Goal: Task Accomplishment & Management: Use online tool/utility

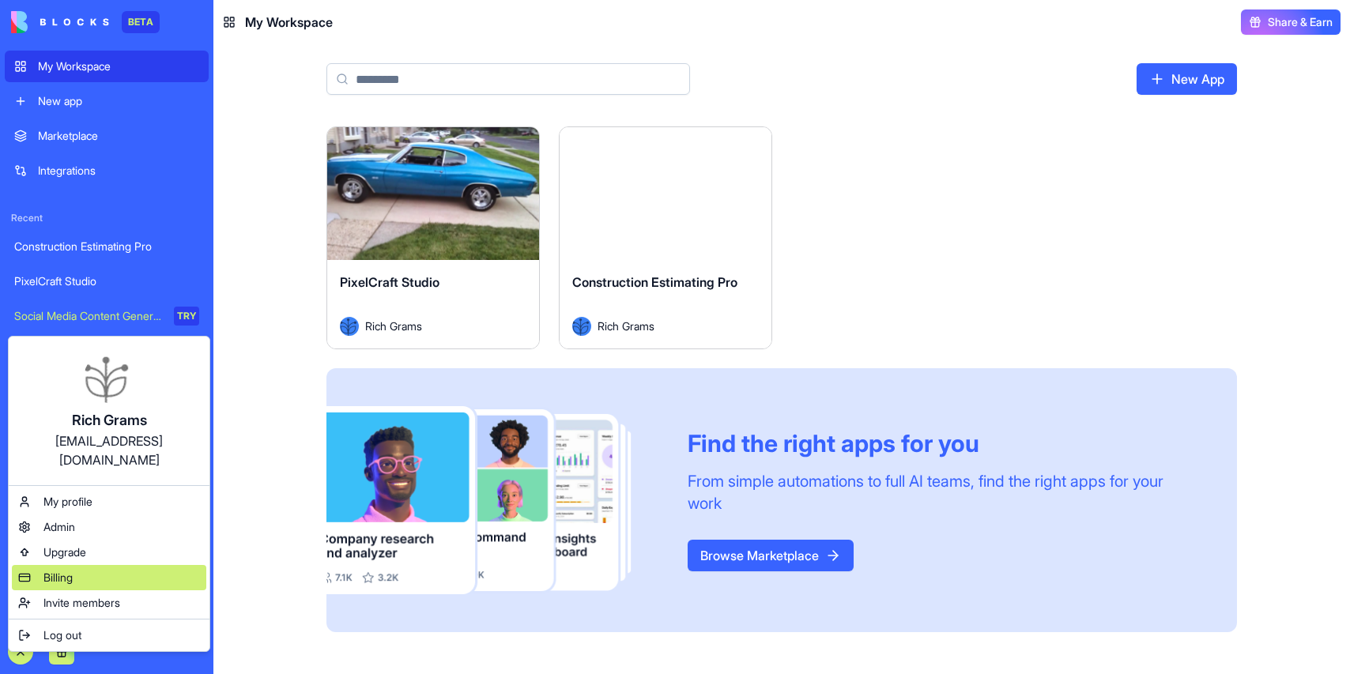
click at [53, 570] on span "Billing" at bounding box center [57, 578] width 29 height 16
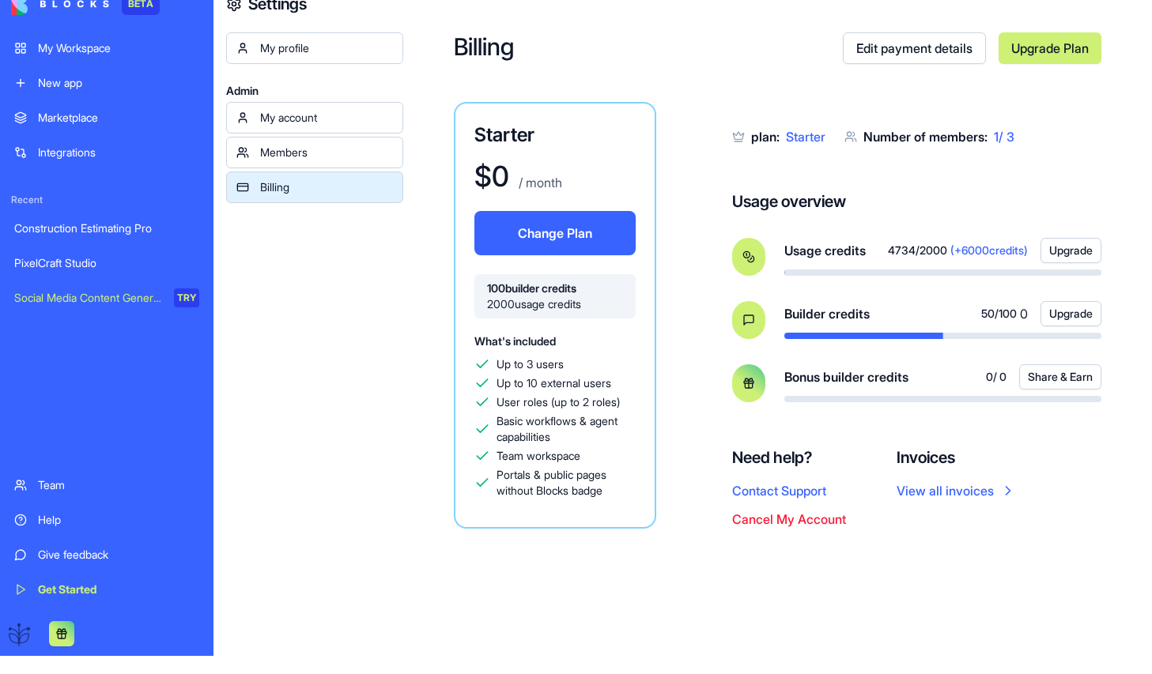
scroll to position [16, 0]
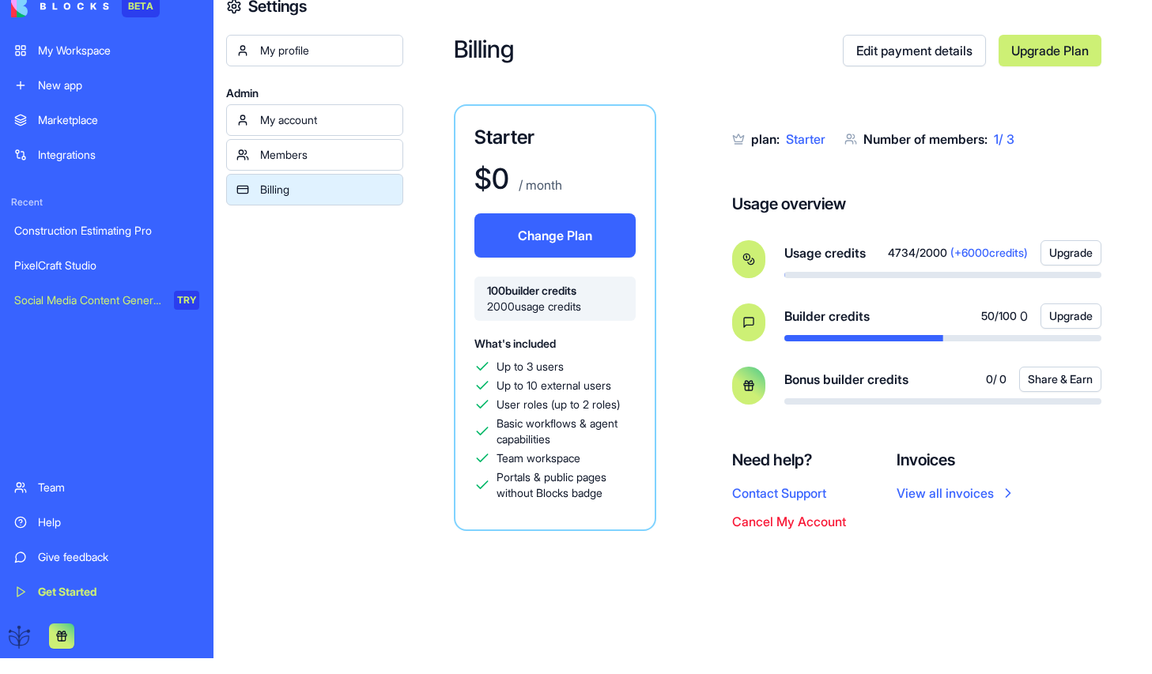
click at [74, 77] on div "New app" at bounding box center [118, 85] width 161 height 16
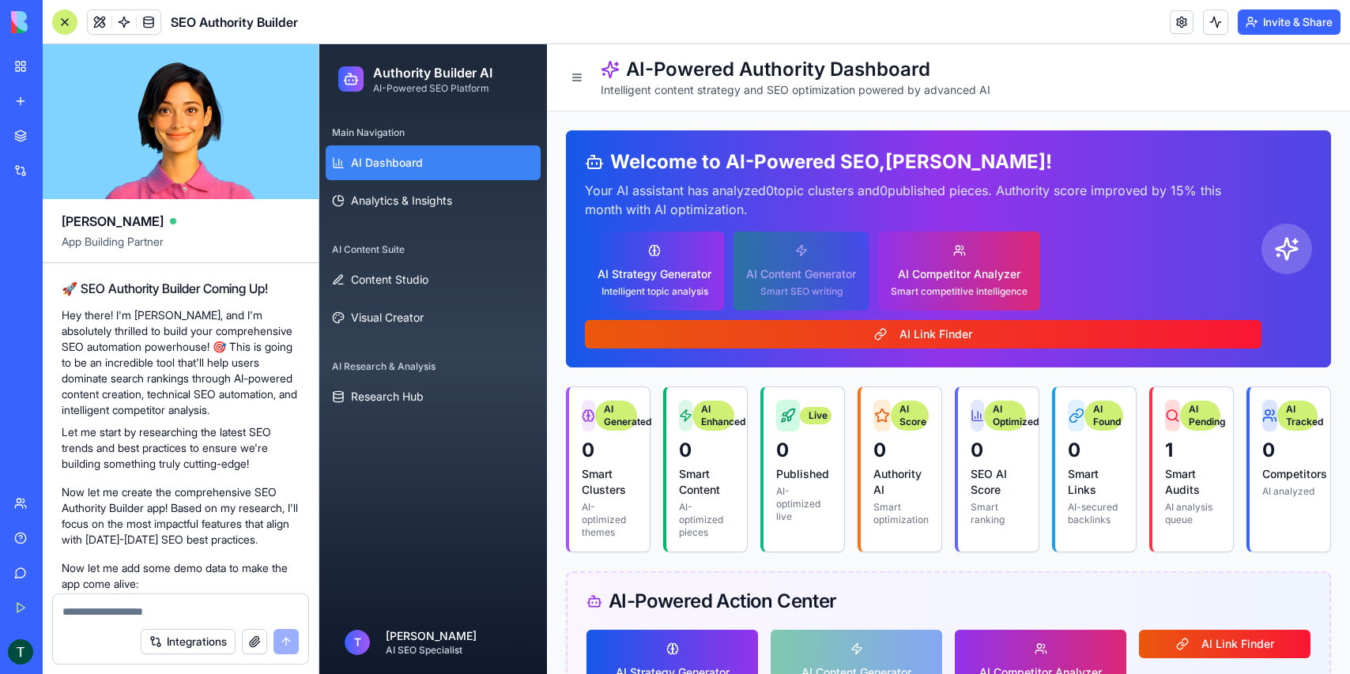
scroll to position [3136, 0]
